Goal: Task Accomplishment & Management: Use online tool/utility

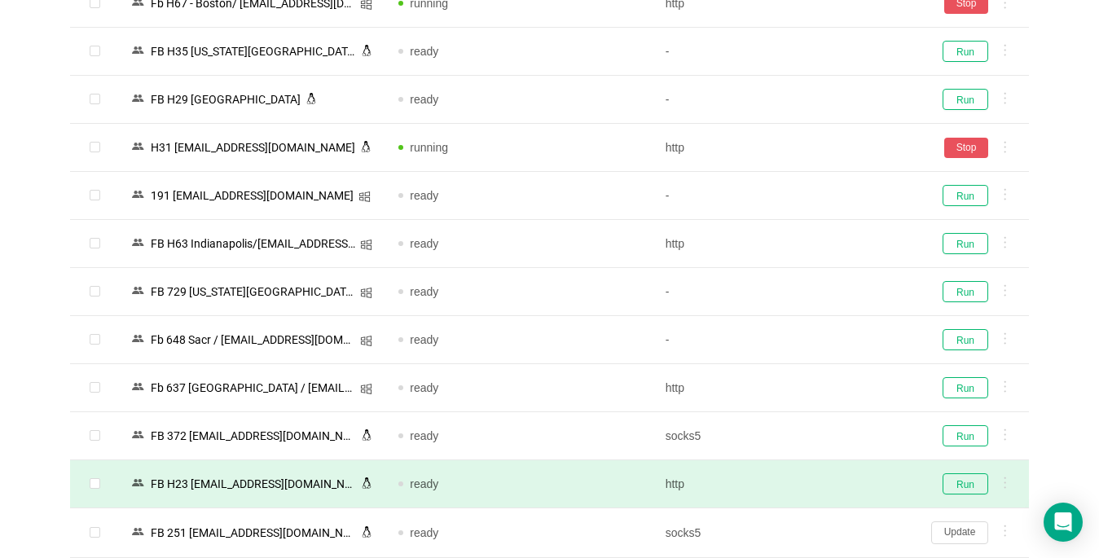
scroll to position [2606, 0]
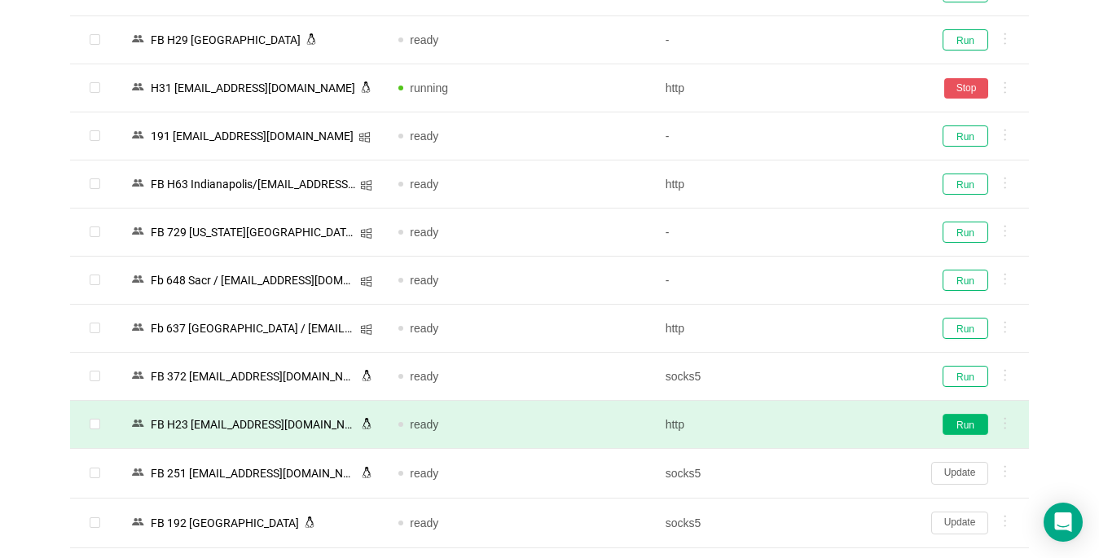
click at [967, 426] on button "Run" at bounding box center [965, 424] width 46 height 21
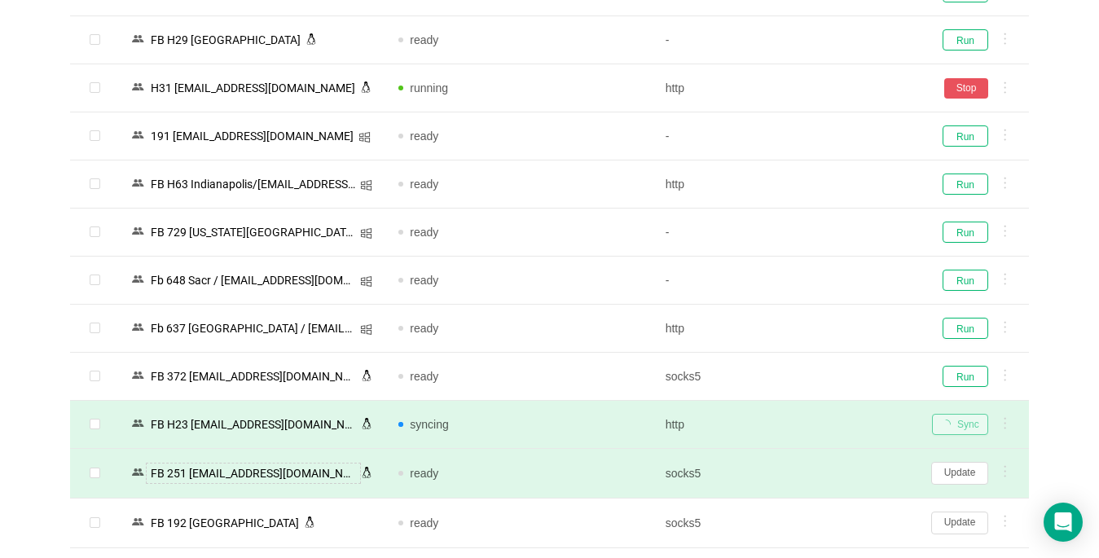
scroll to position [2769, 0]
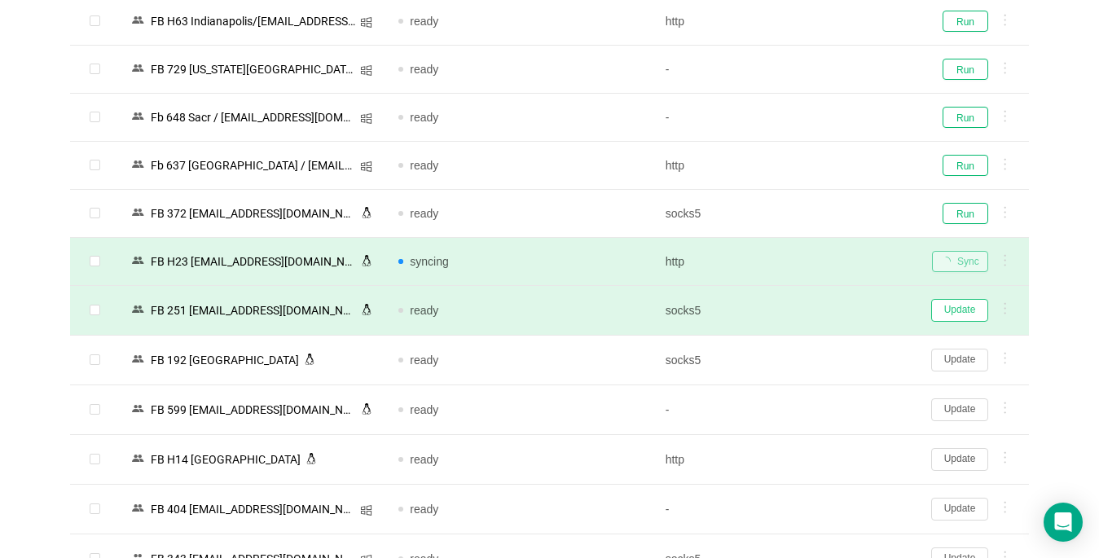
click at [963, 311] on button "Update" at bounding box center [959, 310] width 57 height 23
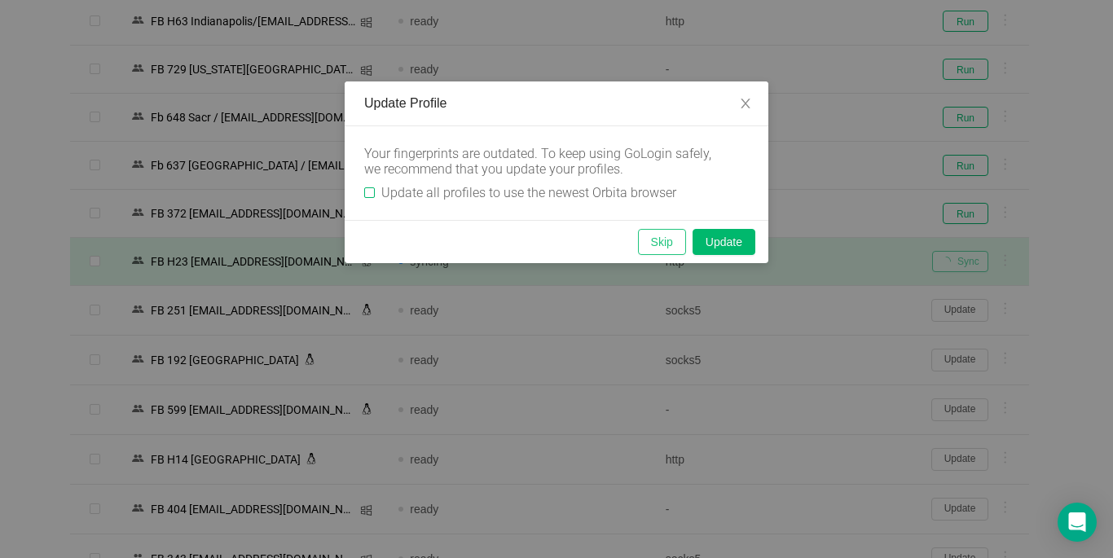
click at [367, 192] on input "Update all profiles to use the newest Orbita browser" at bounding box center [369, 192] width 11 height 11
checkbox input "true"
click at [667, 246] on button "Skip" at bounding box center [662, 242] width 48 height 26
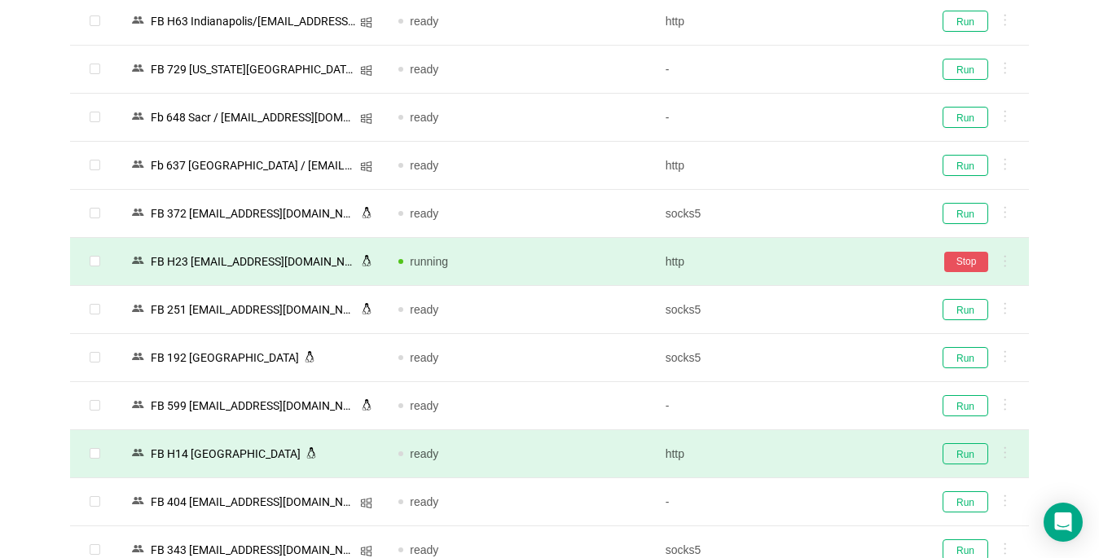
scroll to position [2851, 0]
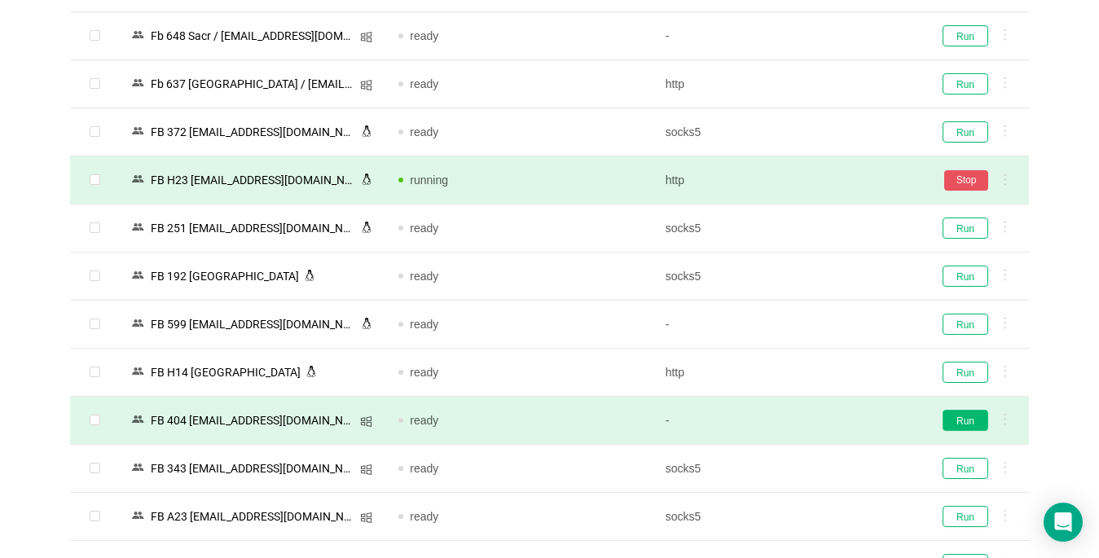
click at [948, 426] on button "Run" at bounding box center [965, 420] width 46 height 21
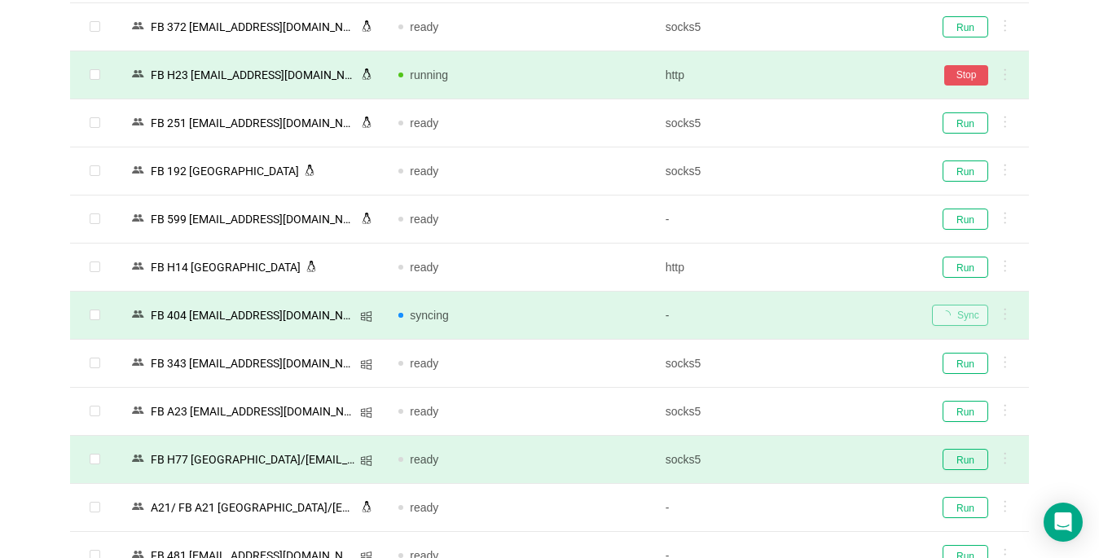
scroll to position [3014, 0]
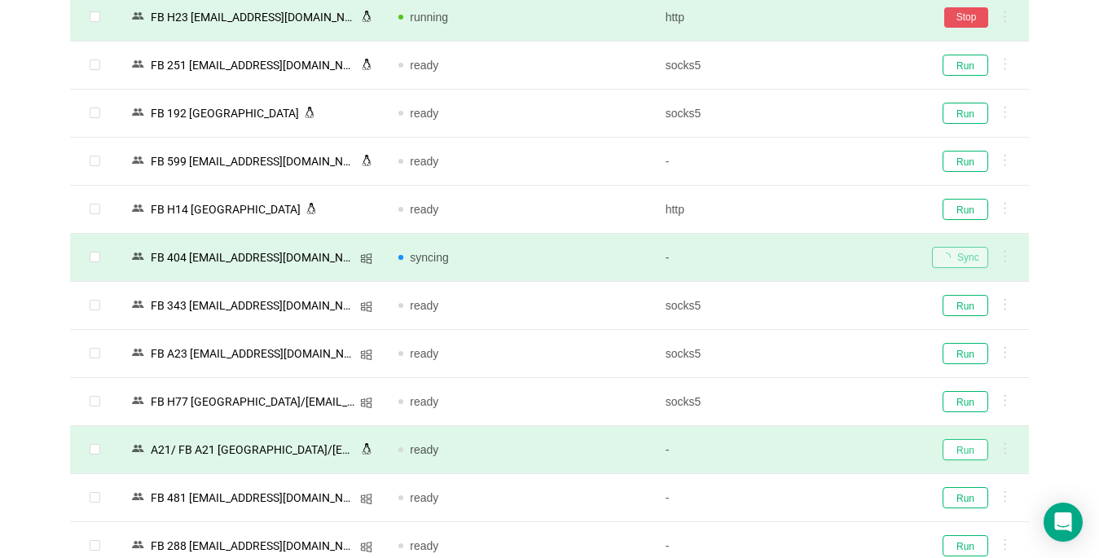
click at [958, 452] on button "Run" at bounding box center [965, 449] width 46 height 21
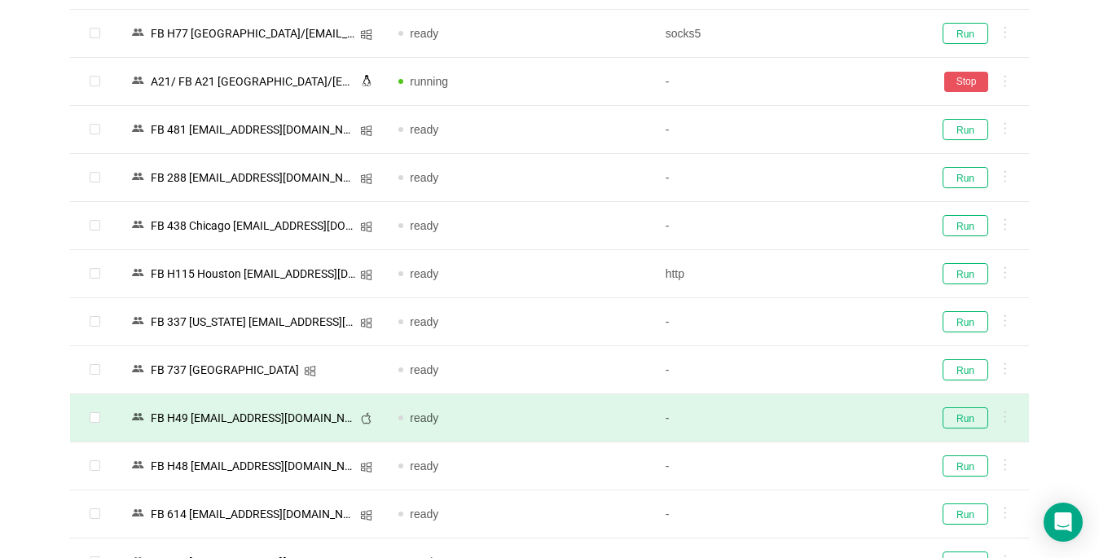
scroll to position [3502, 0]
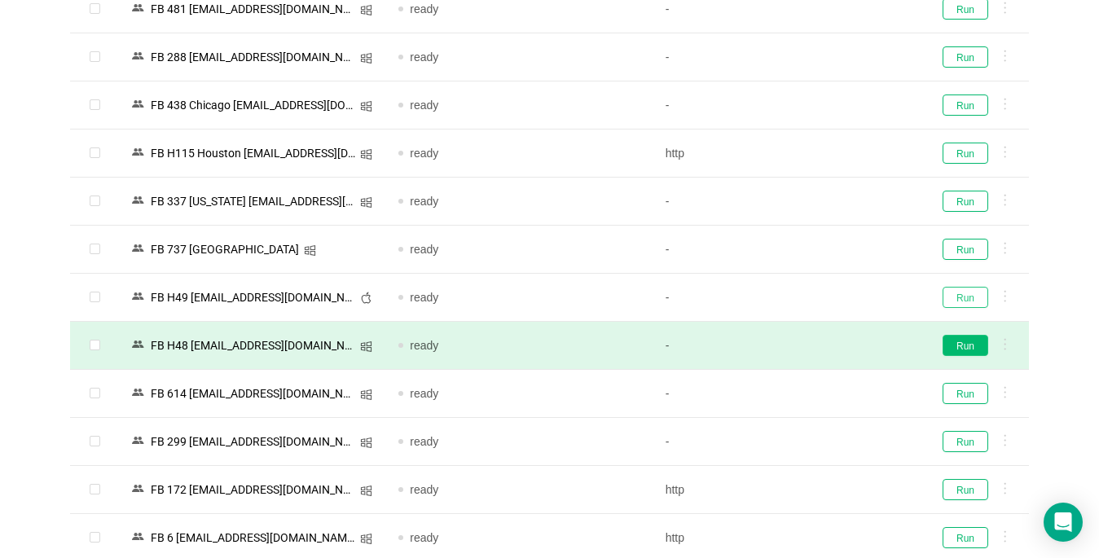
click at [962, 299] on button "Run" at bounding box center [965, 297] width 46 height 21
click at [970, 336] on button "Run" at bounding box center [965, 345] width 46 height 21
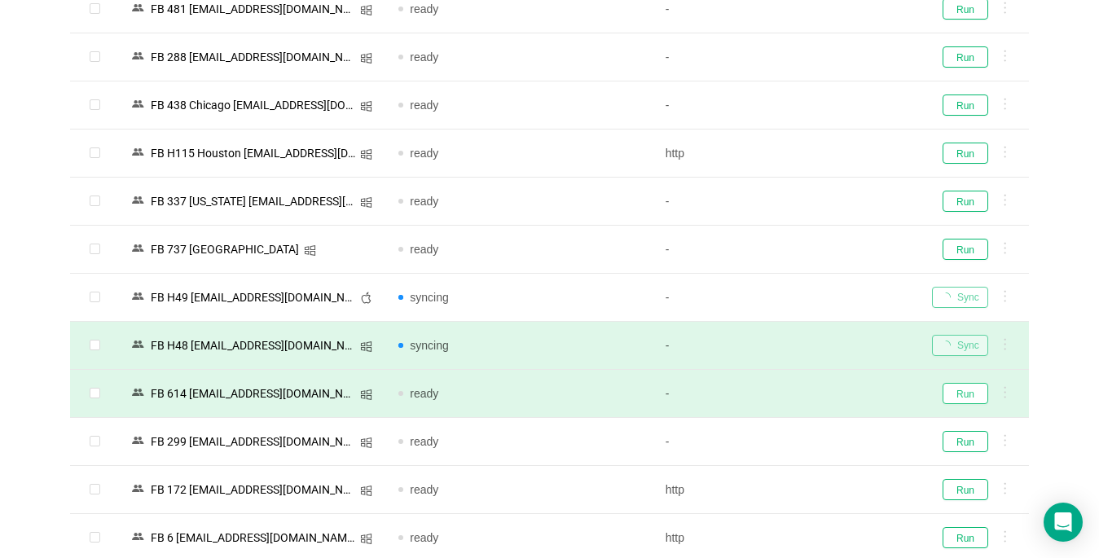
drag, startPoint x: 968, startPoint y: 390, endPoint x: 958, endPoint y: 393, distance: 10.3
click at [968, 391] on button "Run" at bounding box center [965, 393] width 46 height 21
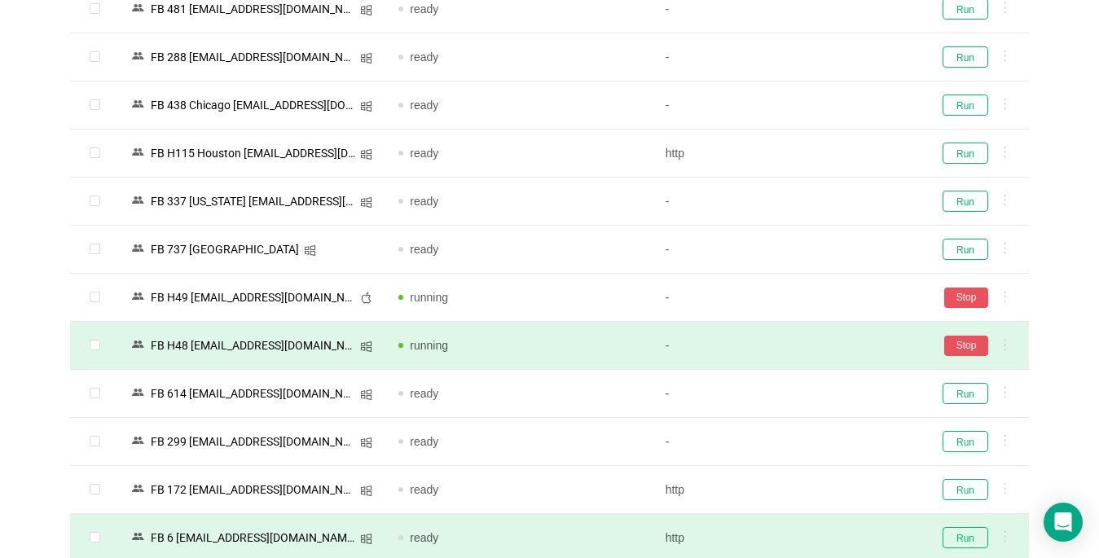
scroll to position [3626, 0]
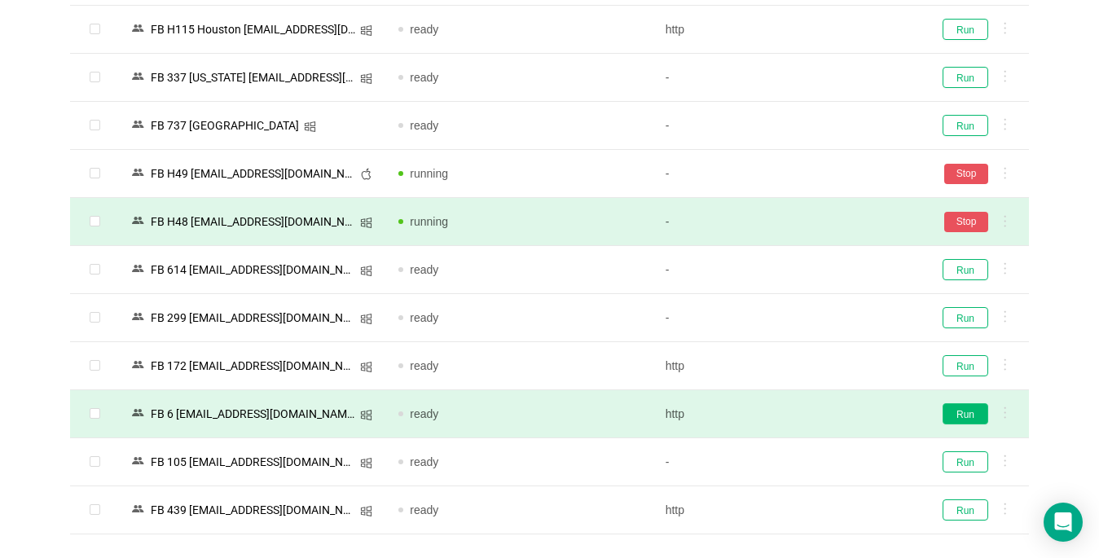
click at [957, 411] on button "Run" at bounding box center [965, 413] width 46 height 21
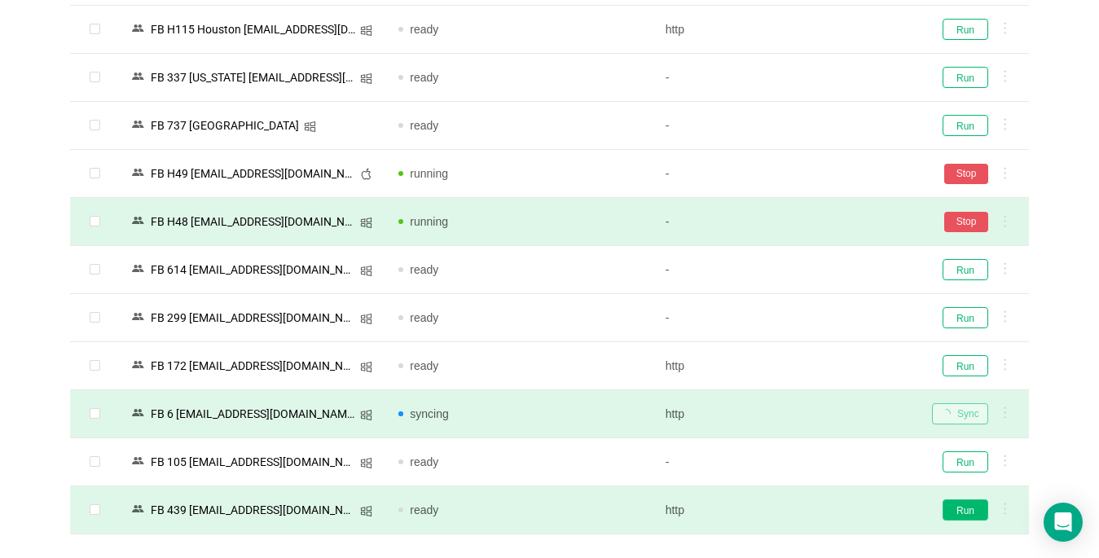
click at [967, 511] on button "Run" at bounding box center [965, 509] width 46 height 21
